Goal: Information Seeking & Learning: Learn about a topic

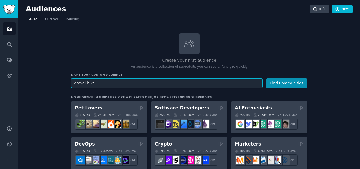
click at [172, 82] on input "gravel bike" at bounding box center [166, 83] width 191 height 10
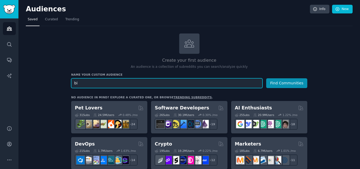
type input "b"
type input "weight up low"
click at [266, 78] on button "Find Communities" at bounding box center [286, 83] width 41 height 10
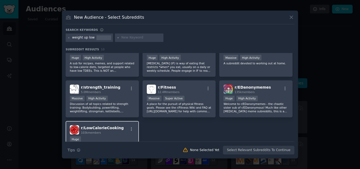
scroll to position [50, 0]
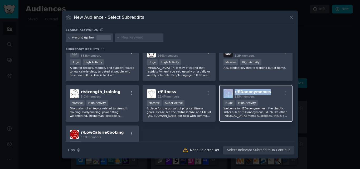
drag, startPoint x: 266, startPoint y: 89, endPoint x: 231, endPoint y: 91, distance: 34.8
click at [231, 91] on div "r/ EDanonymemes 135k members" at bounding box center [255, 93] width 65 height 9
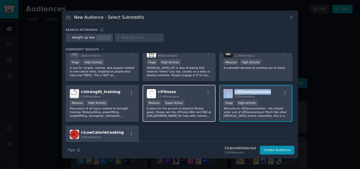
click at [172, 92] on h2 "r/ Fitness 12.4M members" at bounding box center [169, 93] width 22 height 9
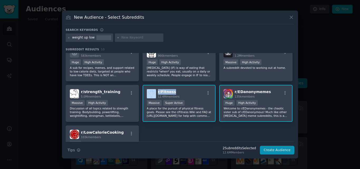
drag, startPoint x: 174, startPoint y: 90, endPoint x: 155, endPoint y: 93, distance: 19.4
click at [155, 93] on div "r/ Fitness 12.4M members" at bounding box center [179, 93] width 65 height 9
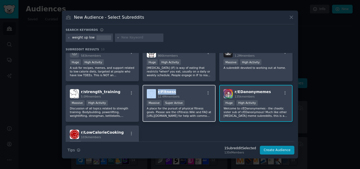
copy div "r/ Fitness"
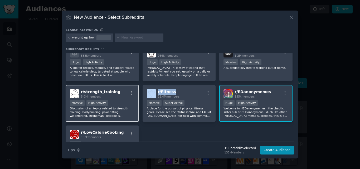
click at [116, 91] on div "r/ strength_training 5.0M members" at bounding box center [102, 93] width 65 height 9
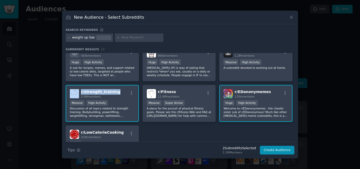
drag, startPoint x: 116, startPoint y: 91, endPoint x: 79, endPoint y: 91, distance: 36.9
click at [79, 91] on div "r/ strength_training 5.0M members" at bounding box center [102, 93] width 65 height 9
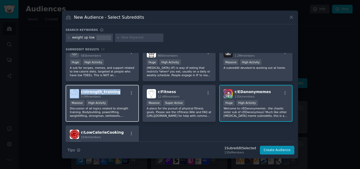
click at [79, 91] on img at bounding box center [74, 93] width 9 height 9
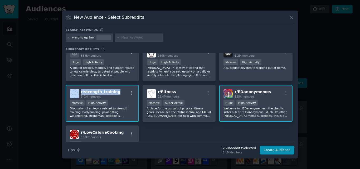
click at [114, 90] on div "r/ strength_training 5.0M members" at bounding box center [102, 93] width 65 height 9
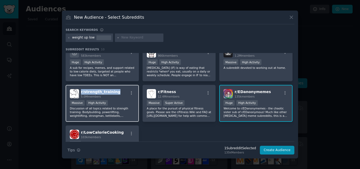
drag, startPoint x: 114, startPoint y: 90, endPoint x: 81, endPoint y: 92, distance: 32.8
click at [81, 92] on div "r/ strength_training 5.0M members" at bounding box center [102, 93] width 65 height 9
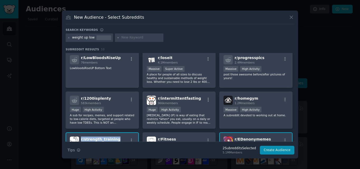
scroll to position [0, 0]
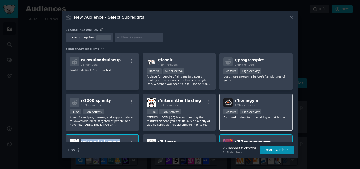
click at [258, 101] on div "r/ homegym 1.2M members" at bounding box center [255, 102] width 65 height 9
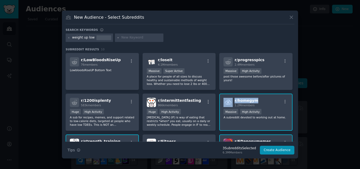
drag, startPoint x: 255, startPoint y: 99, endPoint x: 232, endPoint y: 100, distance: 23.8
click at [232, 100] on div "r/ homegym 1.2M members" at bounding box center [255, 102] width 65 height 9
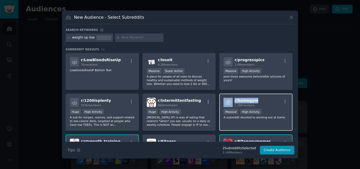
copy div "r/ homegym"
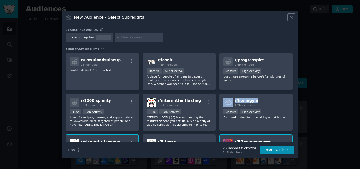
click at [289, 16] on icon at bounding box center [291, 17] width 6 height 6
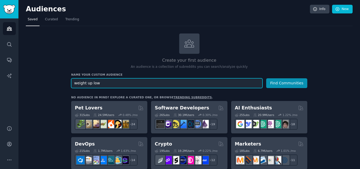
drag, startPoint x: 85, startPoint y: 84, endPoint x: 100, endPoint y: 84, distance: 14.5
click at [100, 84] on input "weight up low" at bounding box center [166, 83] width 191 height 10
click at [87, 81] on input "weight me" at bounding box center [166, 83] width 191 height 10
paste input "dicine"
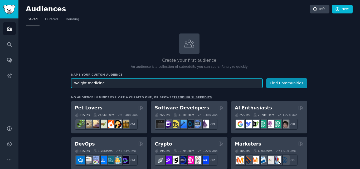
type input "weight medicine"
click at [266, 78] on button "Find Communities" at bounding box center [286, 83] width 41 height 10
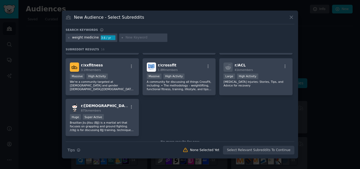
scroll to position [167, 0]
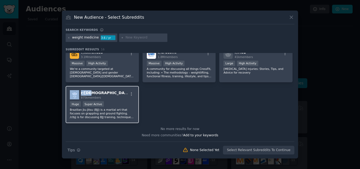
drag, startPoint x: 89, startPoint y: 93, endPoint x: 80, endPoint y: 95, distance: 9.5
click at [80, 95] on div "r/ bjj 875k members" at bounding box center [102, 94] width 65 height 9
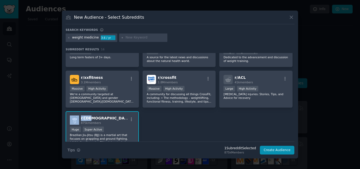
scroll to position [132, 0]
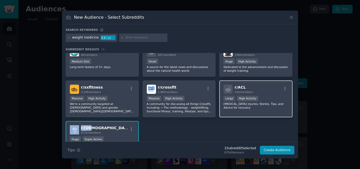
click at [249, 88] on h2 "r/ ACL 41k members" at bounding box center [243, 89] width 18 height 9
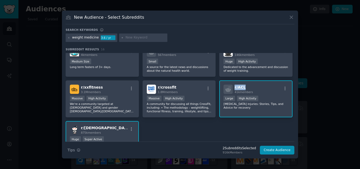
drag, startPoint x: 248, startPoint y: 86, endPoint x: 233, endPoint y: 87, distance: 15.4
click at [233, 87] on div "r/ ACL 41k members" at bounding box center [255, 89] width 65 height 9
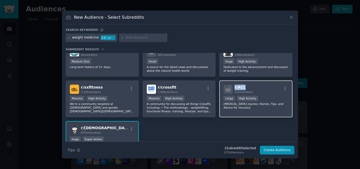
copy span "r/ ACL"
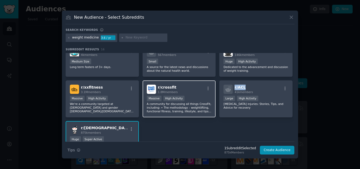
click at [176, 86] on div "r/ crossfit 1.8M members" at bounding box center [179, 89] width 65 height 9
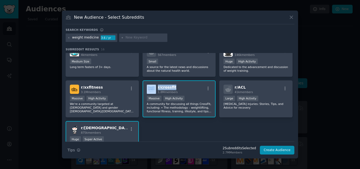
drag, startPoint x: 176, startPoint y: 86, endPoint x: 156, endPoint y: 88, distance: 20.1
click at [156, 88] on div "r/ crossfit 1.8M members" at bounding box center [179, 89] width 65 height 9
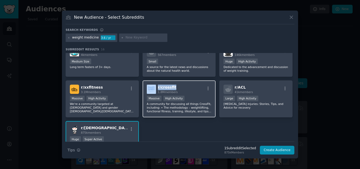
copy div "r/ crossfit"
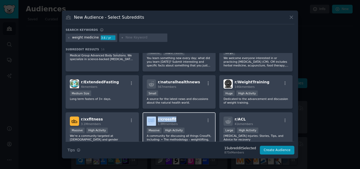
scroll to position [96, 0]
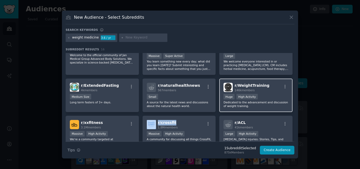
click at [264, 86] on div "r/ WeightTraining 146k members" at bounding box center [255, 87] width 65 height 9
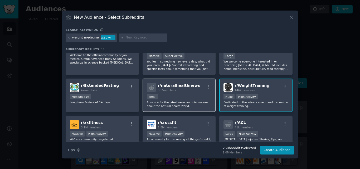
click at [194, 84] on div "r/ naturalhealthnews 567 members" at bounding box center [179, 87] width 65 height 9
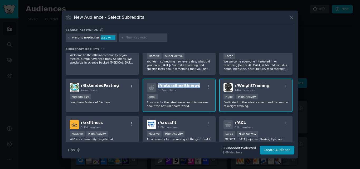
drag, startPoint x: 194, startPoint y: 84, endPoint x: 156, endPoint y: 85, distance: 38.0
click at [156, 85] on div "r/ naturalhealthnews 567 members" at bounding box center [179, 87] width 65 height 9
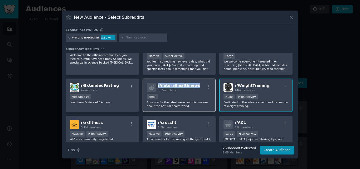
copy span "r/ naturalhealthnews"
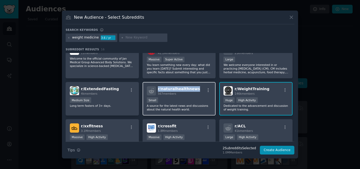
scroll to position [92, 0]
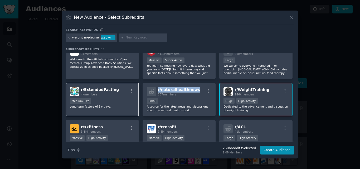
click at [115, 89] on div "r/ ExtendedFasting 4k members" at bounding box center [102, 91] width 65 height 9
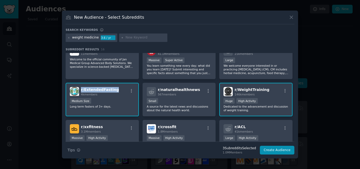
drag, startPoint x: 115, startPoint y: 89, endPoint x: 81, endPoint y: 88, distance: 34.5
click at [81, 88] on div "r/ ExtendedFasting 4k members" at bounding box center [102, 91] width 65 height 9
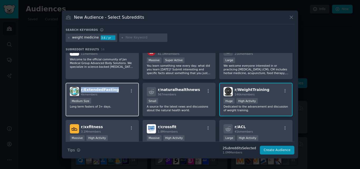
copy span "r/ ExtendedFasting"
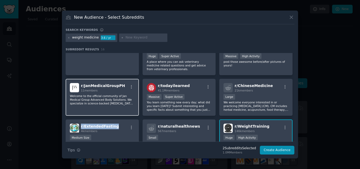
scroll to position [48, 0]
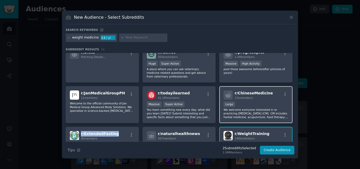
click at [267, 91] on div "r/ ChineseMedicine 21k members" at bounding box center [255, 94] width 65 height 9
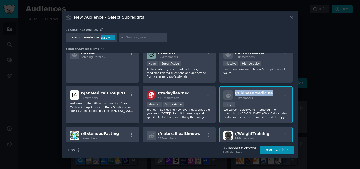
drag, startPoint x: 267, startPoint y: 91, endPoint x: 232, endPoint y: 93, distance: 34.8
click at [232, 93] on div "r/ ChineseMedicine 21k members" at bounding box center [255, 94] width 65 height 9
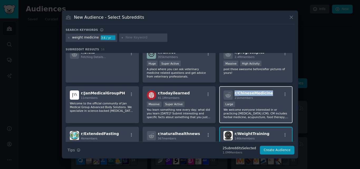
copy span "r/ ChineseMedicine"
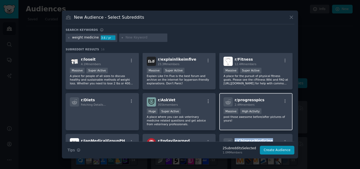
scroll to position [0, 0]
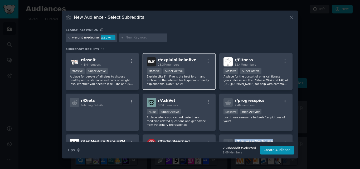
click at [193, 58] on div "r/ explainlikeimfive 23.3M members" at bounding box center [179, 61] width 65 height 9
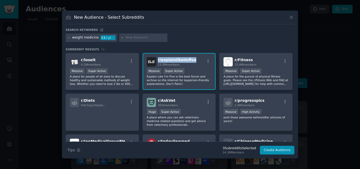
drag, startPoint x: 193, startPoint y: 58, endPoint x: 157, endPoint y: 60, distance: 35.6
click at [157, 60] on div "r/ explainlikeimfive 23.3M members" at bounding box center [179, 61] width 65 height 9
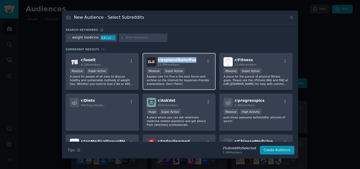
copy span "r/ explainlikeimfive"
